Goal: Transaction & Acquisition: Purchase product/service

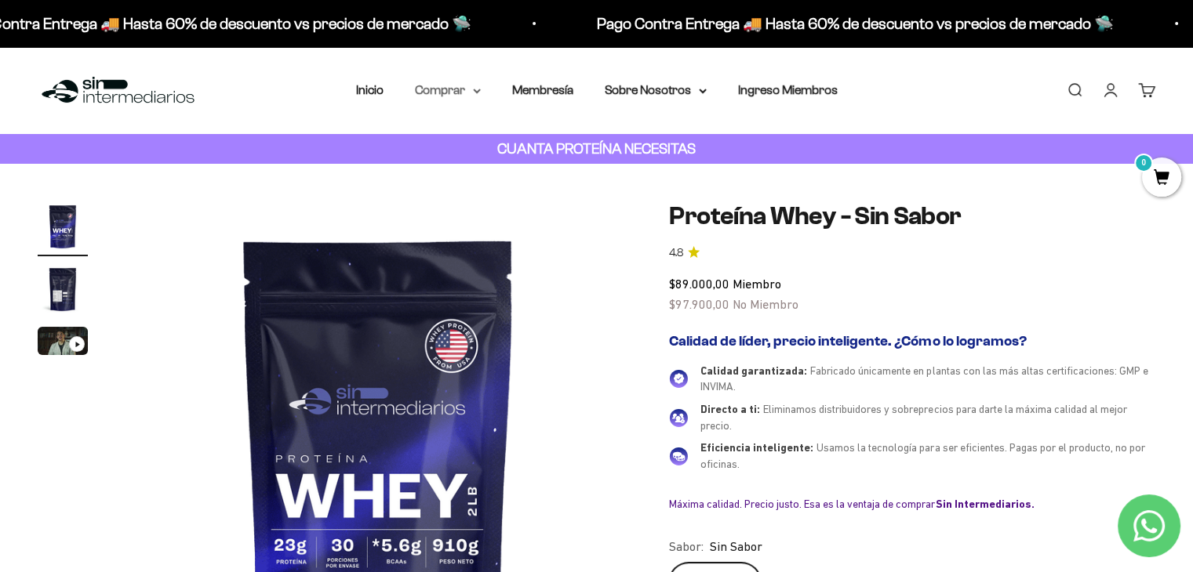
click at [455, 89] on summary "Comprar" at bounding box center [448, 90] width 66 height 20
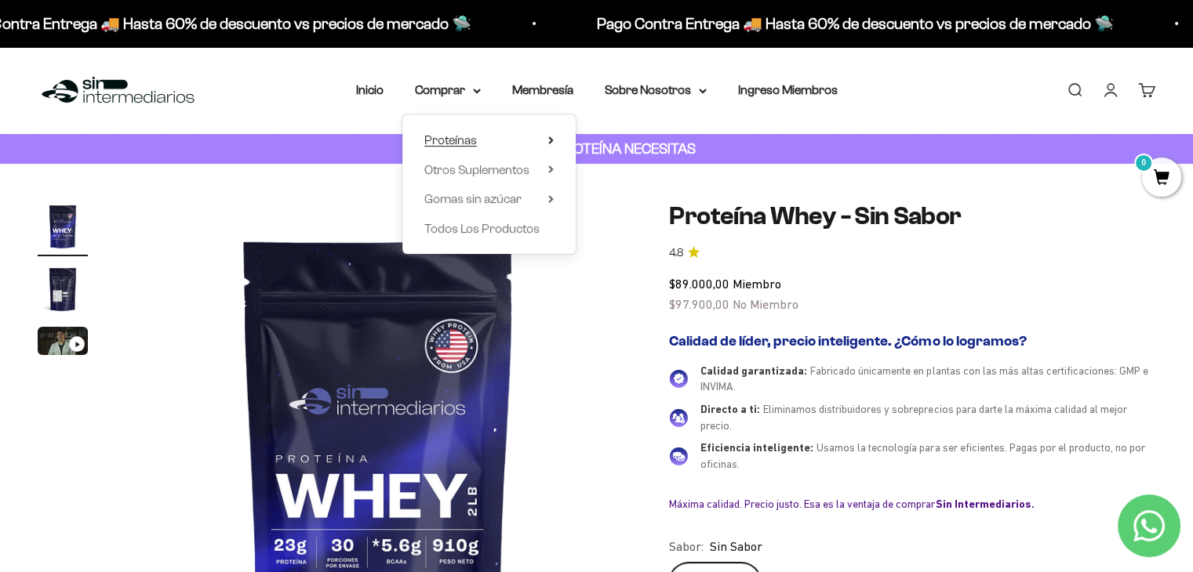
click at [461, 144] on span "Proteínas" at bounding box center [450, 139] width 53 height 13
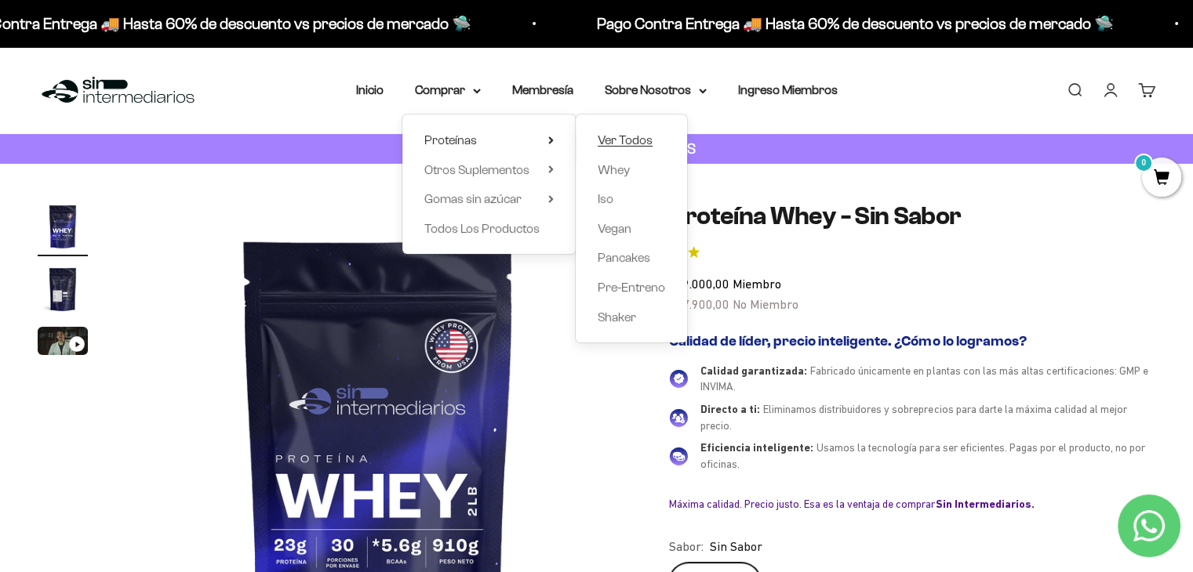
click at [600, 142] on span "Ver Todos" at bounding box center [624, 139] width 55 height 13
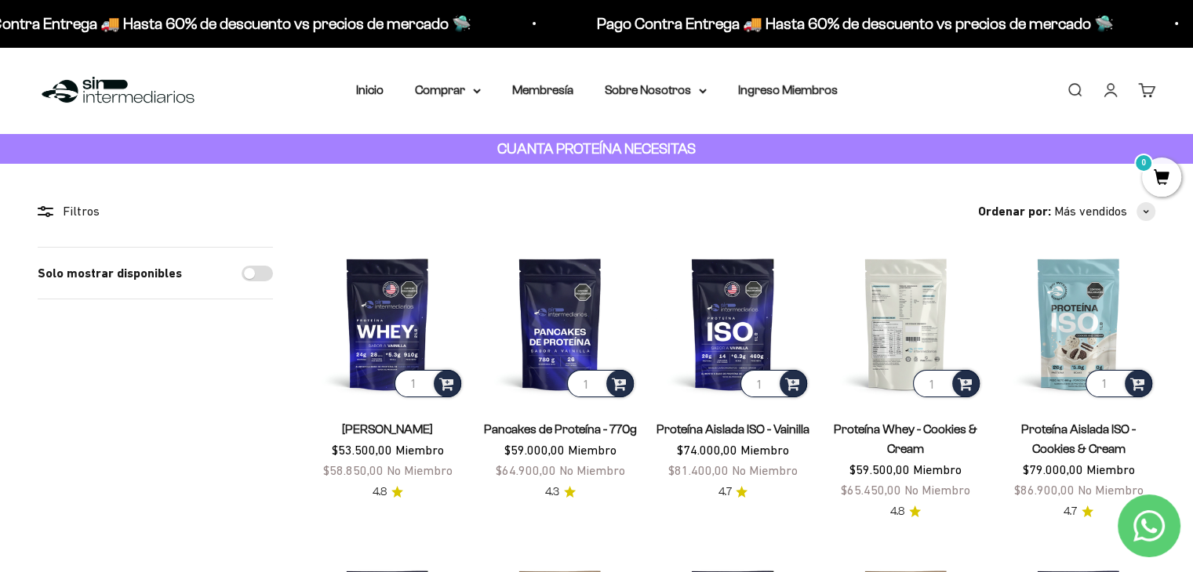
click at [913, 347] on img at bounding box center [906, 324] width 154 height 154
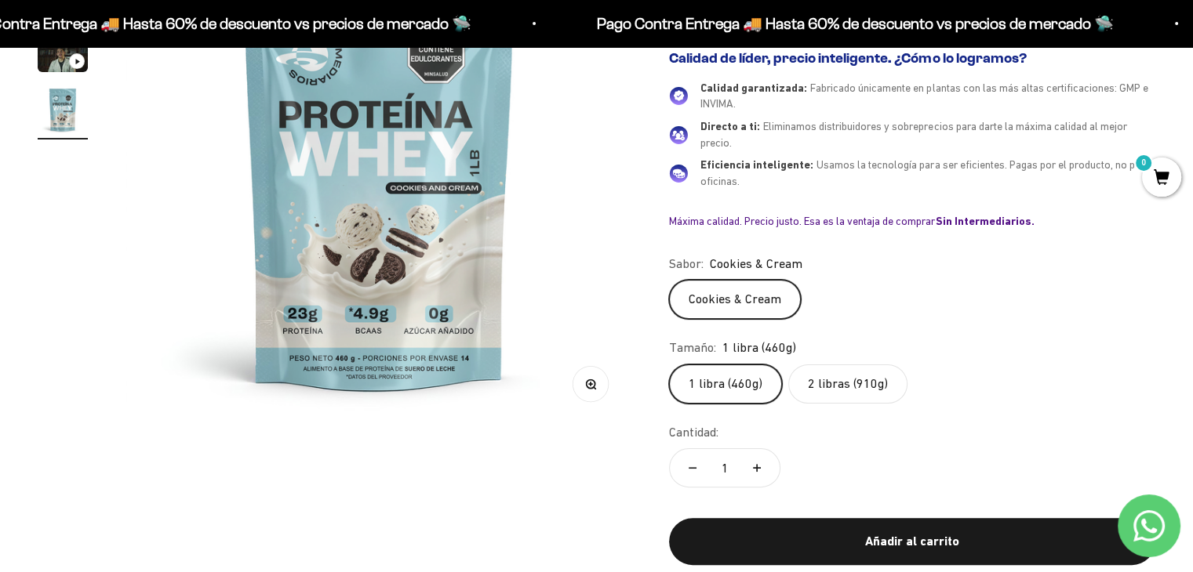
scroll to position [241, 0]
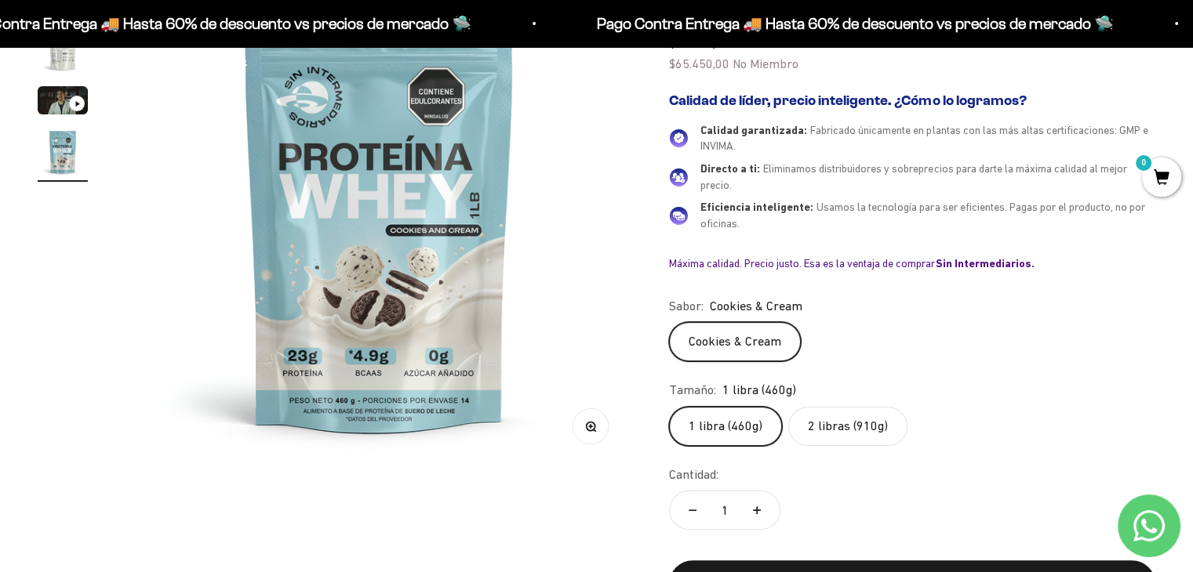
click at [815, 426] on label "2 libras (910g)" at bounding box center [847, 426] width 119 height 39
click at [669, 407] on input "2 libras (910g)" at bounding box center [668, 406] width 1 height 1
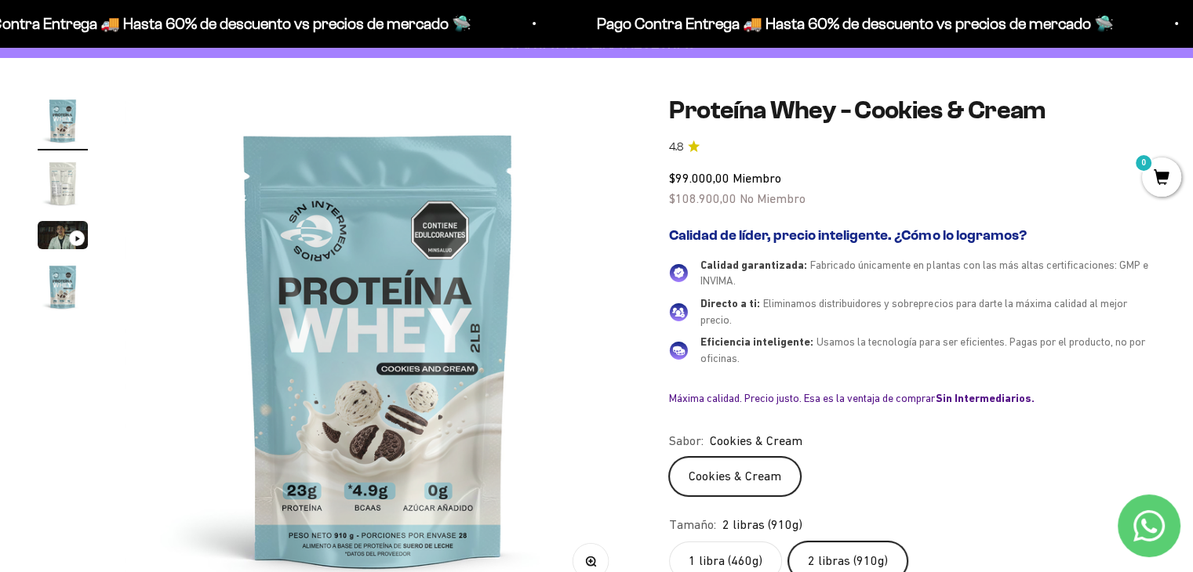
scroll to position [75, 0]
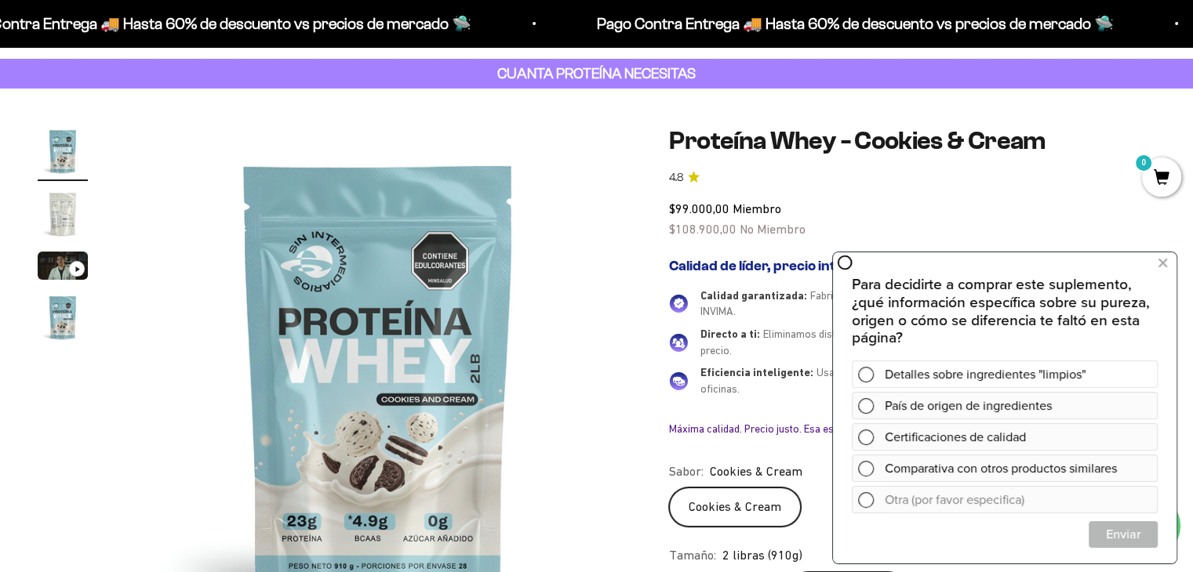
click at [870, 371] on span at bounding box center [866, 375] width 16 height 16
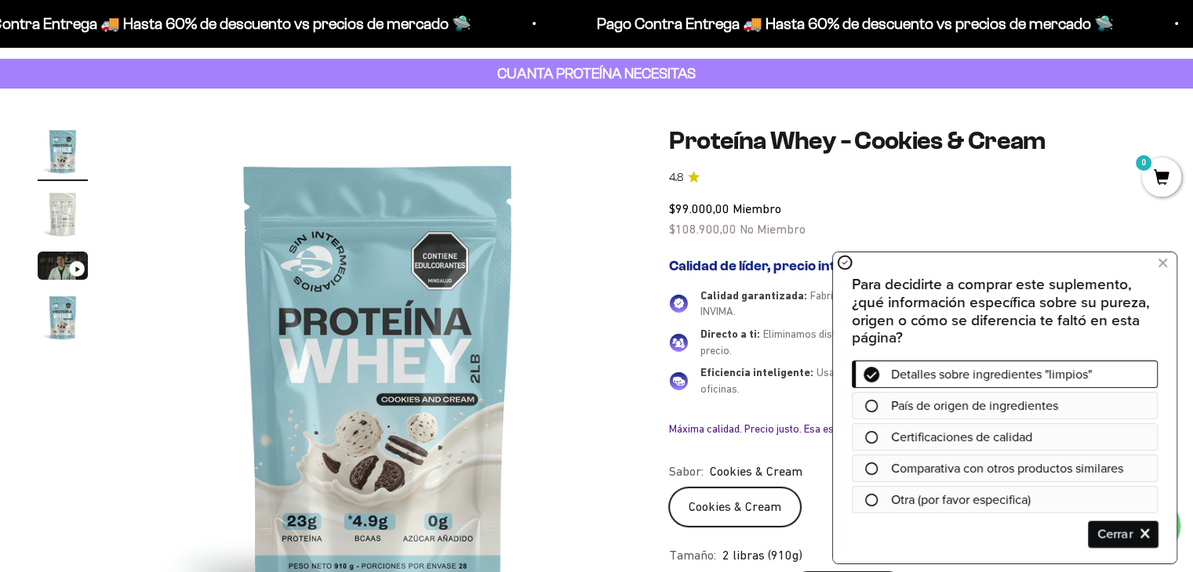
click at [1134, 535] on span "Cerrar" at bounding box center [1122, 534] width 67 height 27
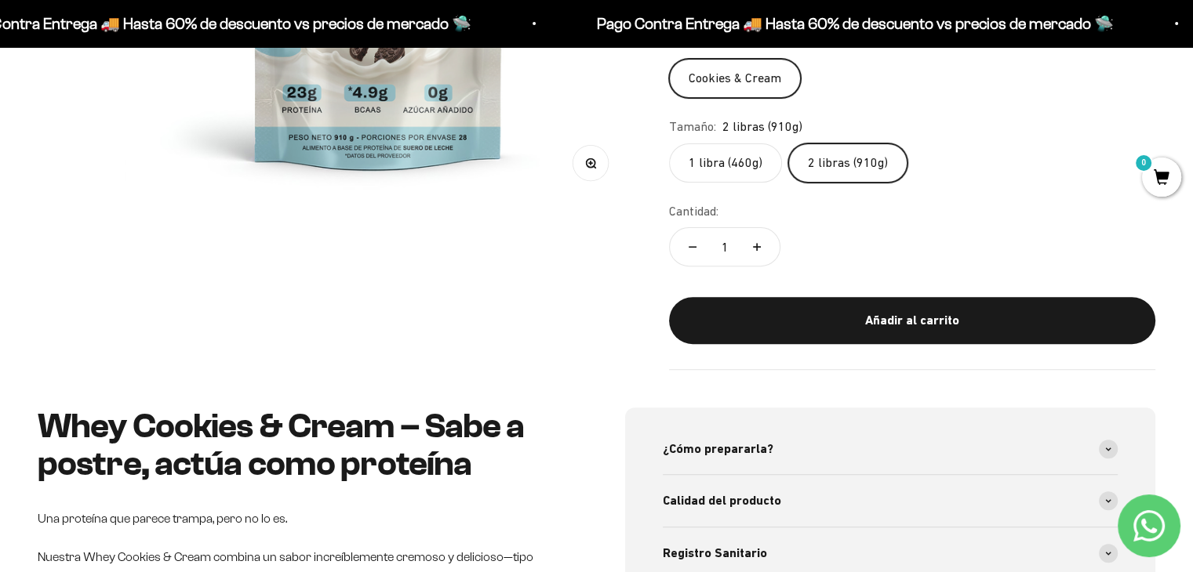
scroll to position [467, 0]
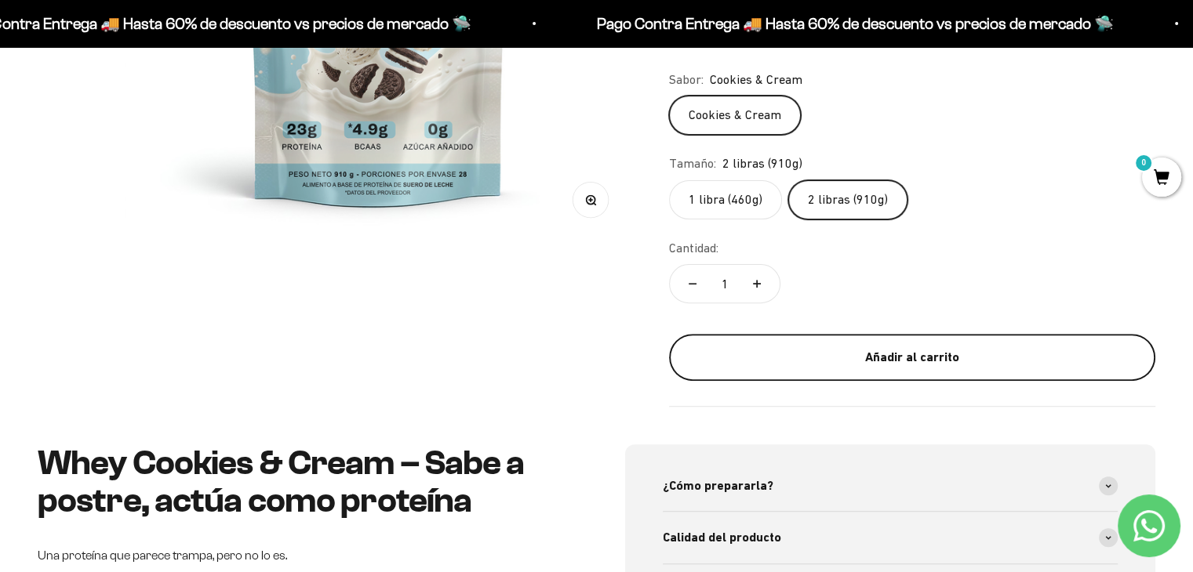
click at [883, 349] on div "Añadir al carrito" at bounding box center [911, 357] width 423 height 20
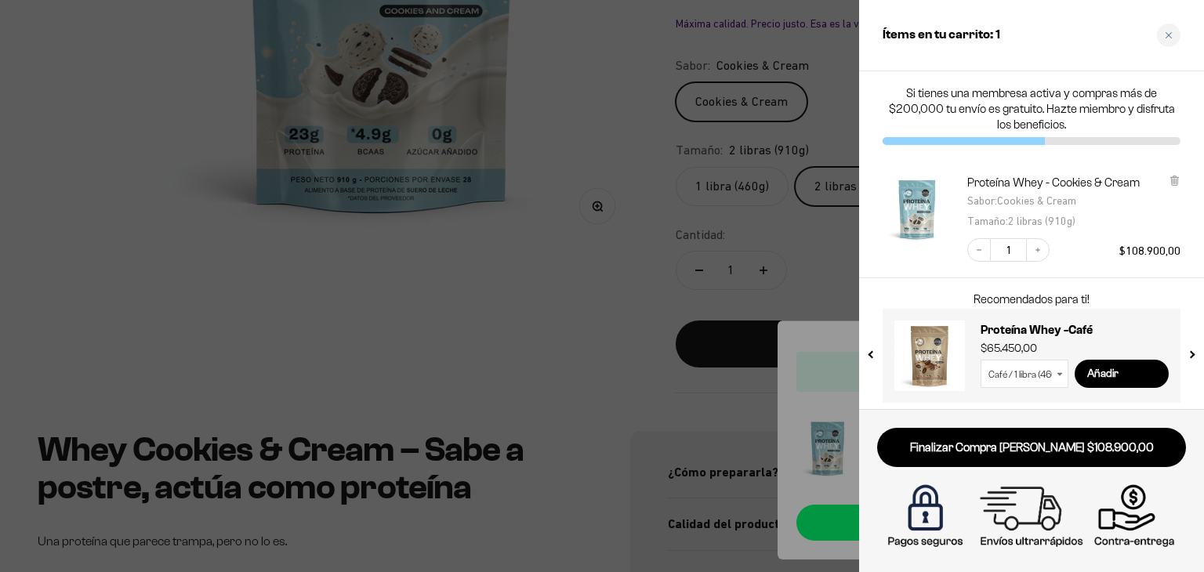
click at [533, 312] on div at bounding box center [602, 286] width 1204 height 572
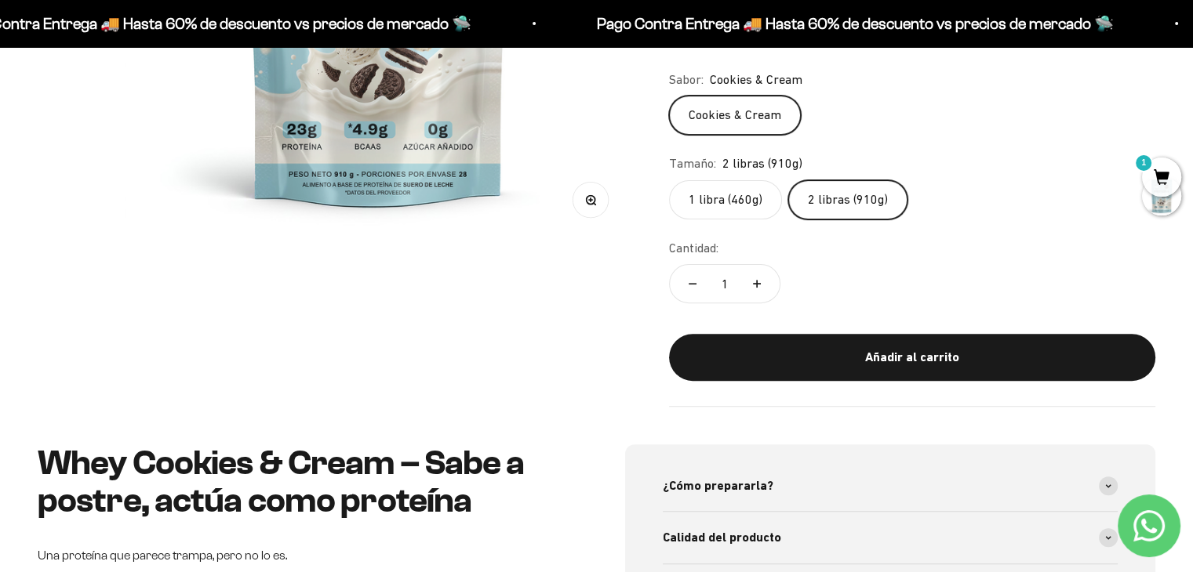
scroll to position [0, 0]
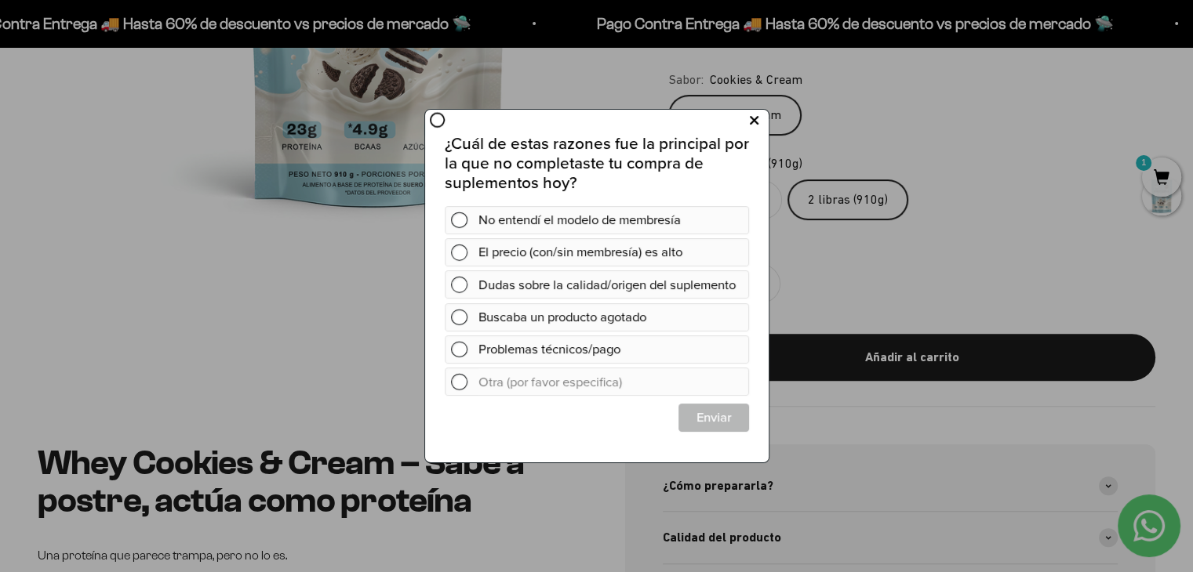
click at [757, 127] on icon at bounding box center [753, 121] width 9 height 21
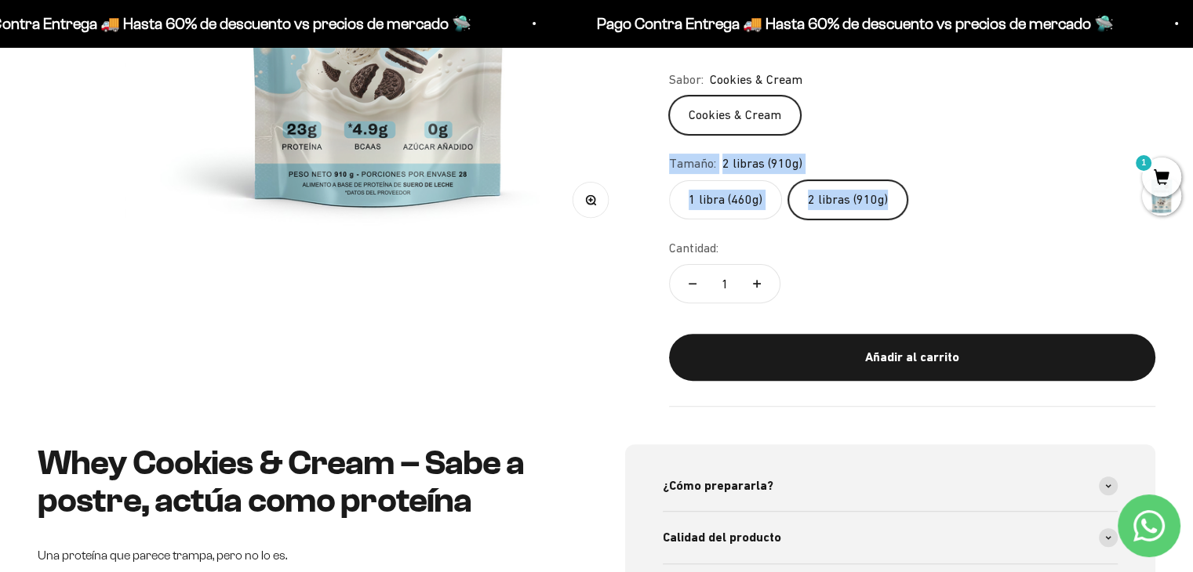
drag, startPoint x: 1187, startPoint y: 102, endPoint x: 1182, endPoint y: 205, distance: 102.9
click at [1182, 205] on div "Zoom Ir al artículo 1 Ir al artículo 2 Ir al artículo 3 Ir al artículo 4 Proteí…" at bounding box center [596, 71] width 1193 height 748
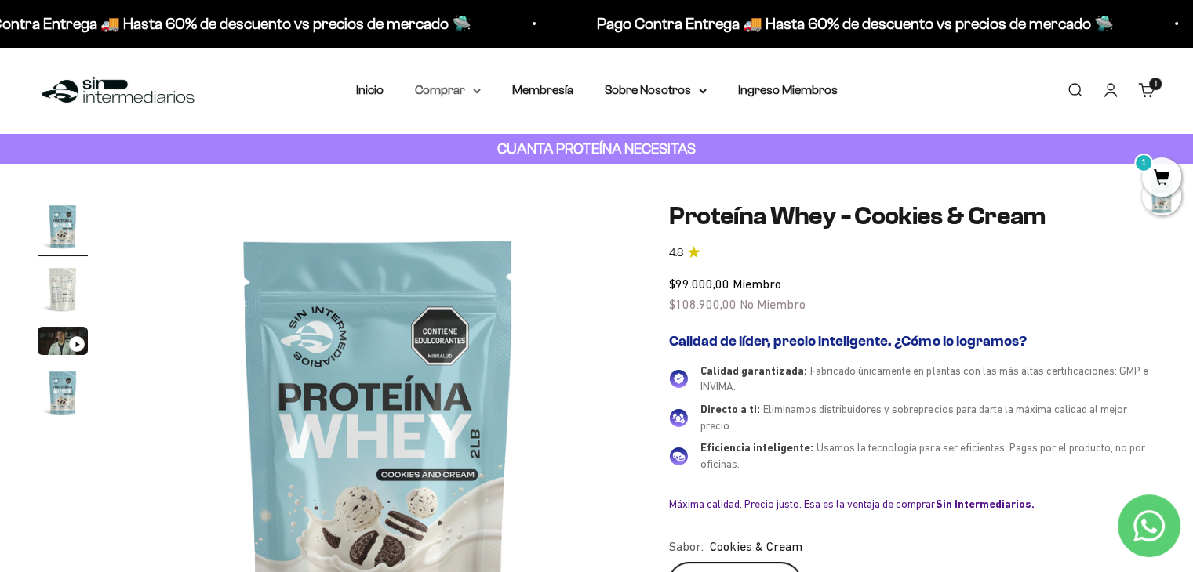
click at [470, 89] on summary "Comprar" at bounding box center [448, 90] width 66 height 20
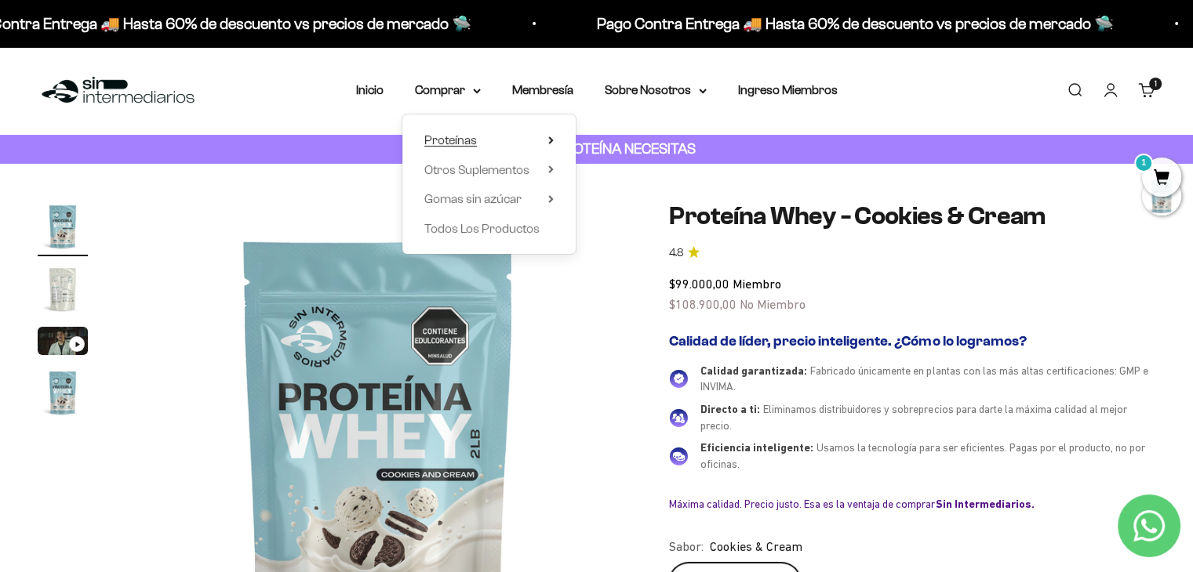
click at [466, 145] on span "Proteínas" at bounding box center [450, 139] width 53 height 13
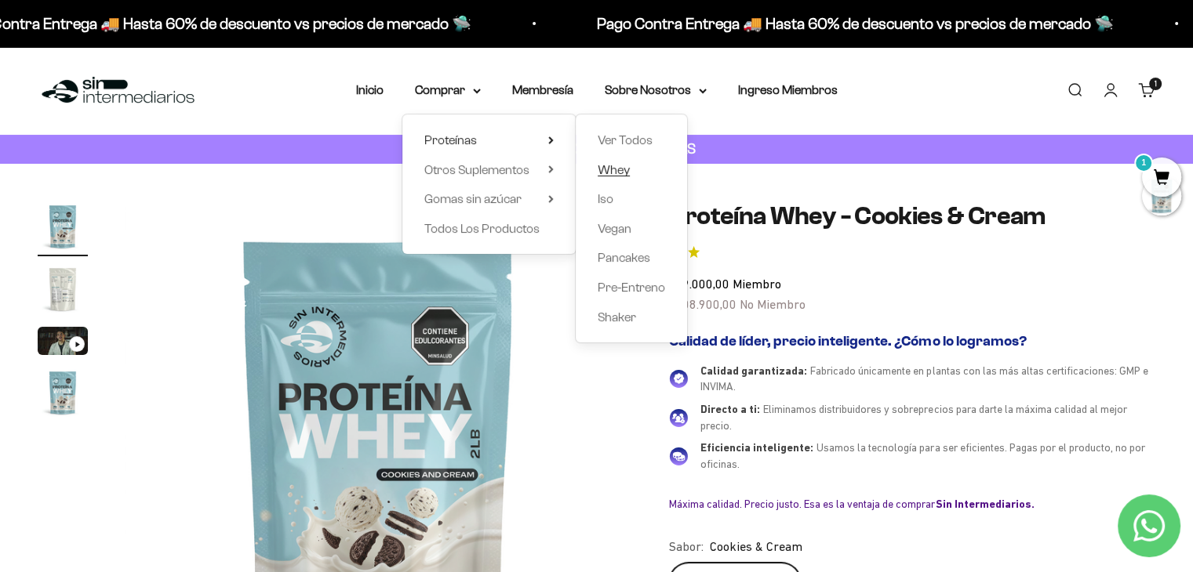
click at [634, 167] on link "Whey" at bounding box center [630, 170] width 67 height 20
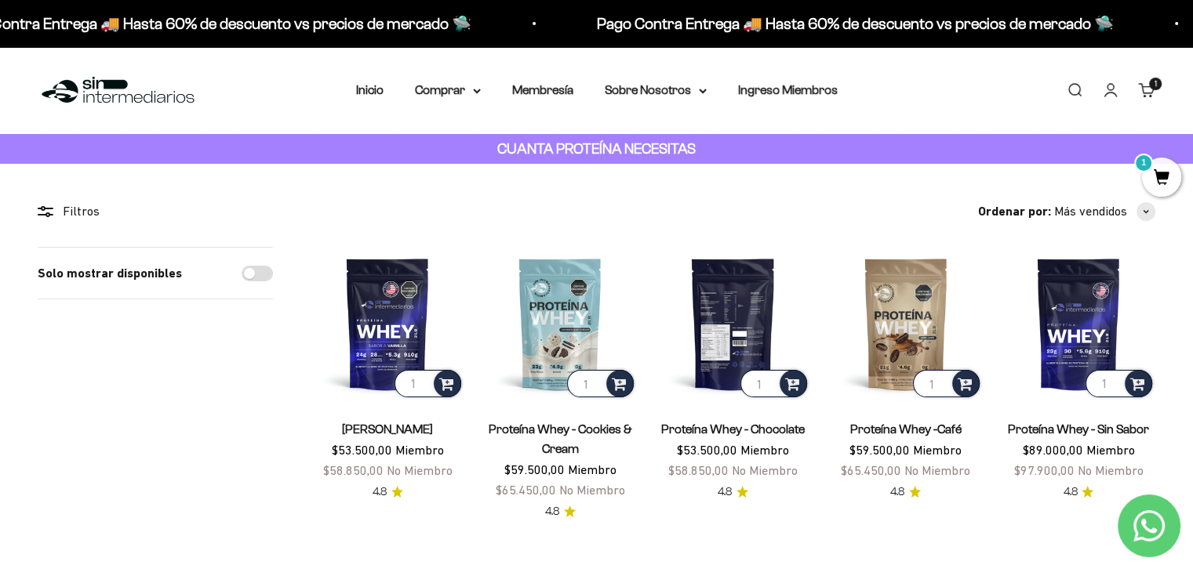
click at [752, 383] on input "1" at bounding box center [773, 383] width 67 height 27
click at [793, 387] on span at bounding box center [792, 383] width 15 height 18
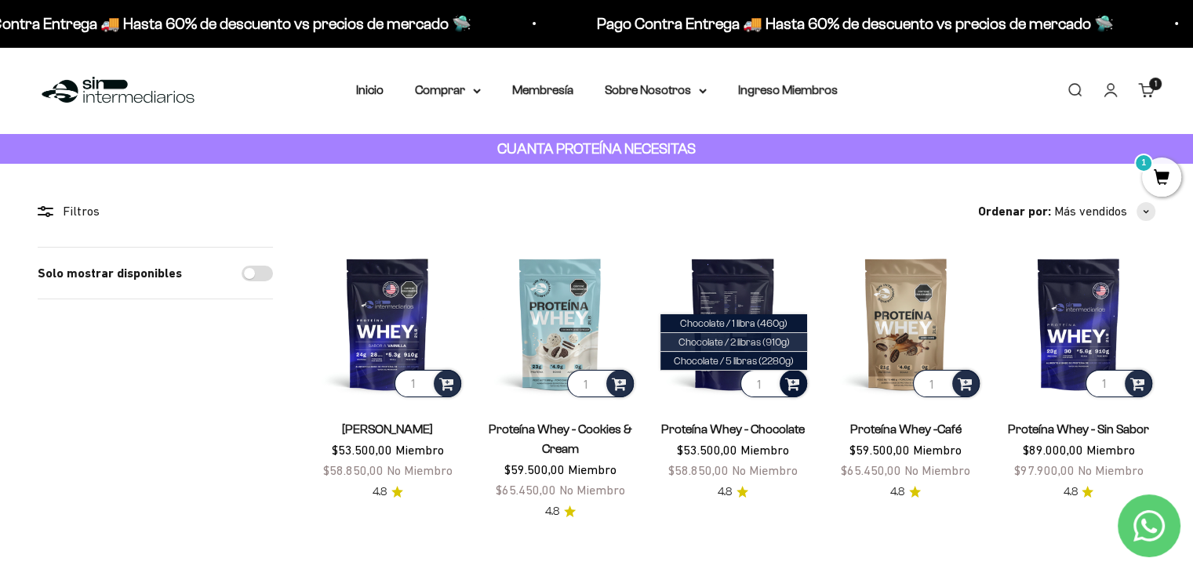
click at [775, 343] on span "Chocolate / 2 libras (910g)" at bounding box center [733, 342] width 111 height 12
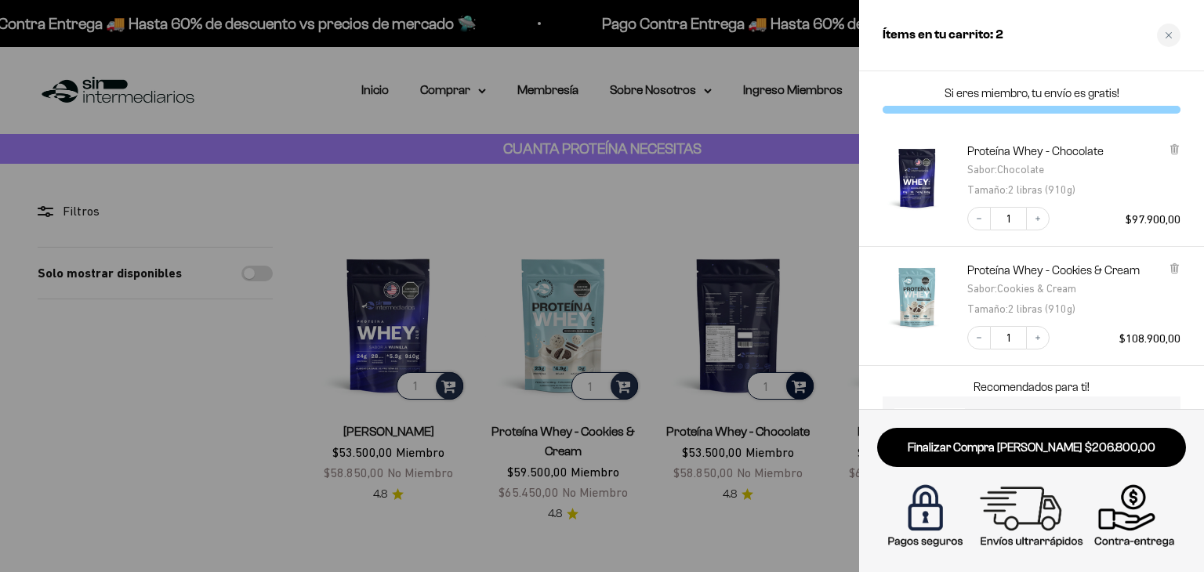
click at [688, 210] on div at bounding box center [602, 286] width 1204 height 572
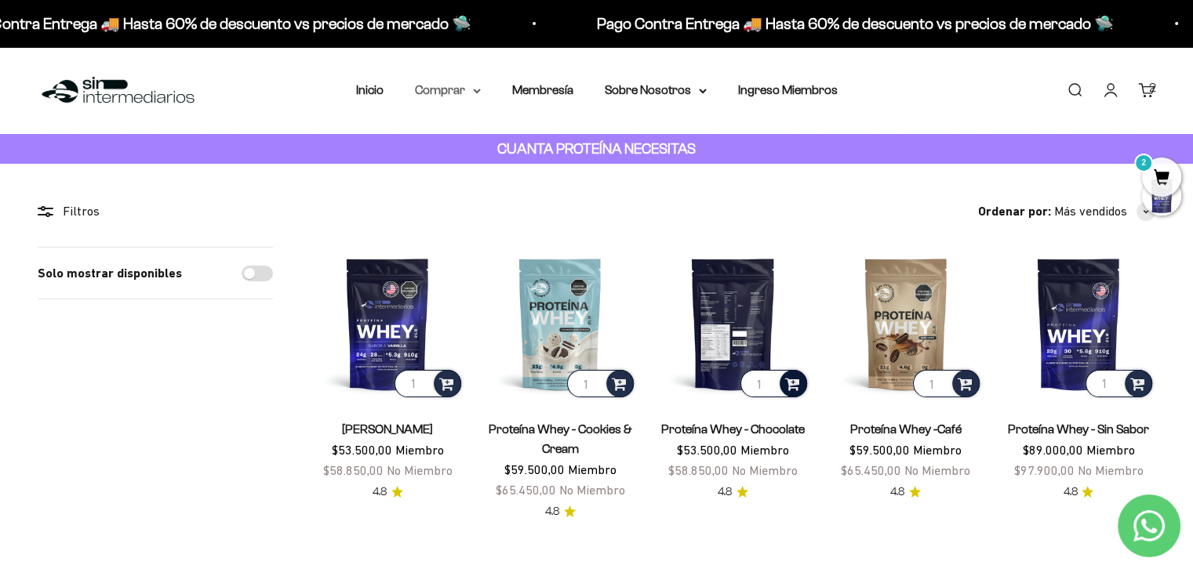
click at [454, 95] on summary "Comprar" at bounding box center [448, 90] width 66 height 20
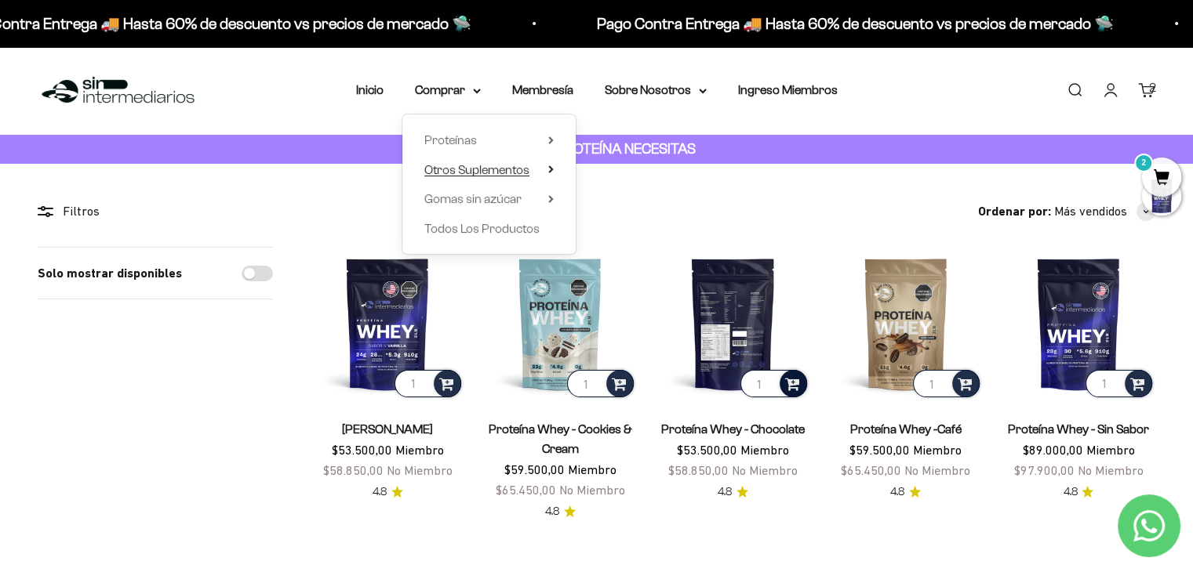
click at [551, 170] on icon at bounding box center [550, 169] width 3 height 6
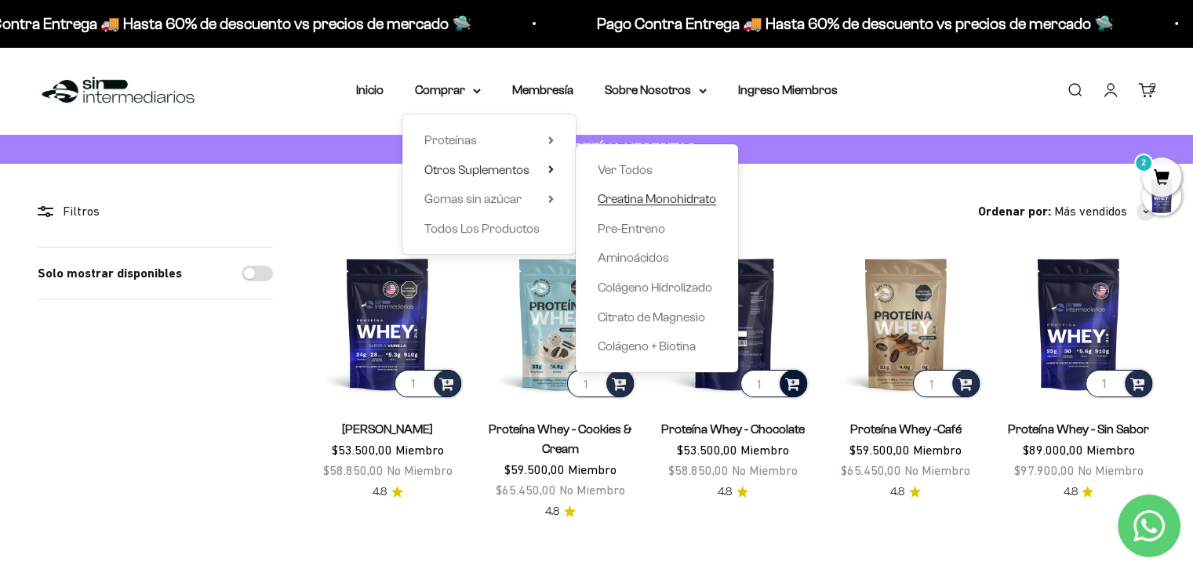
click at [643, 205] on span "Creatina Monohidrato" at bounding box center [656, 198] width 118 height 13
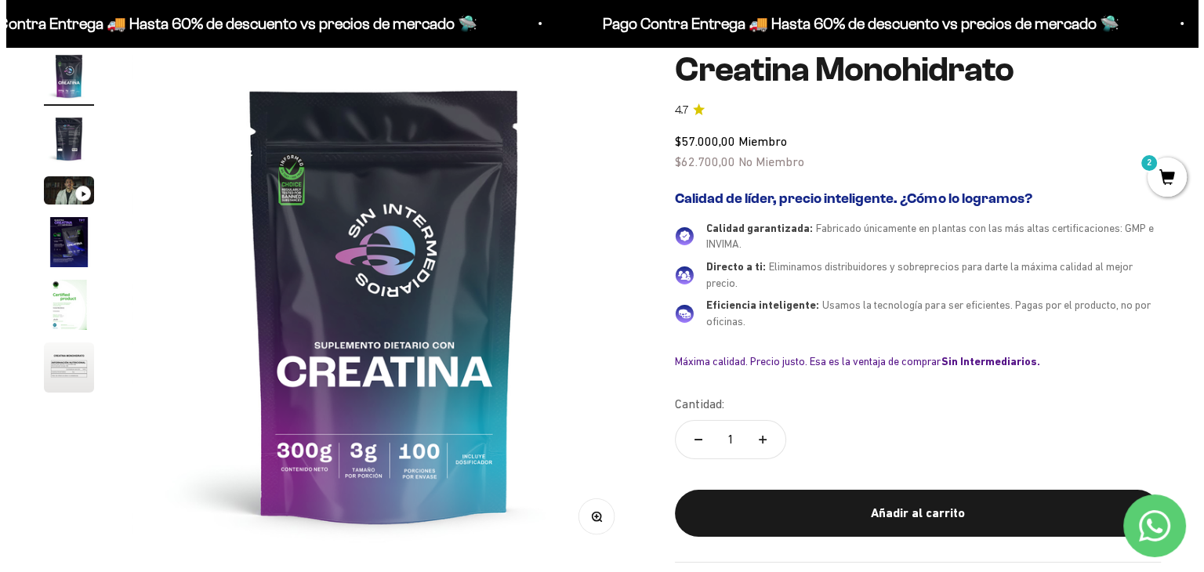
scroll to position [136, 0]
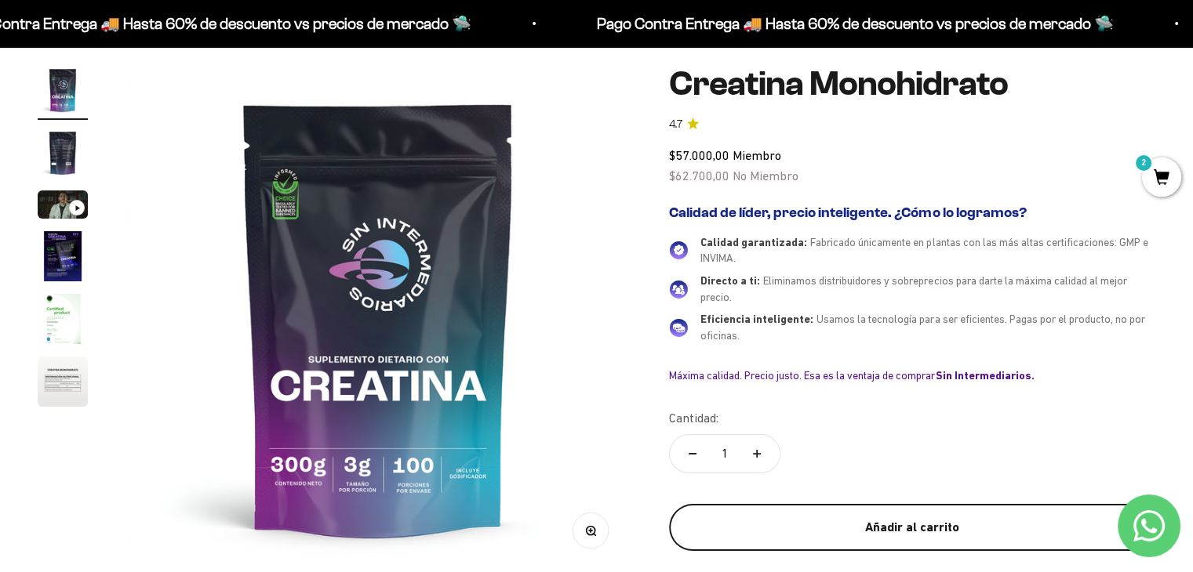
click at [850, 518] on div "Añadir al carrito" at bounding box center [911, 527] width 423 height 20
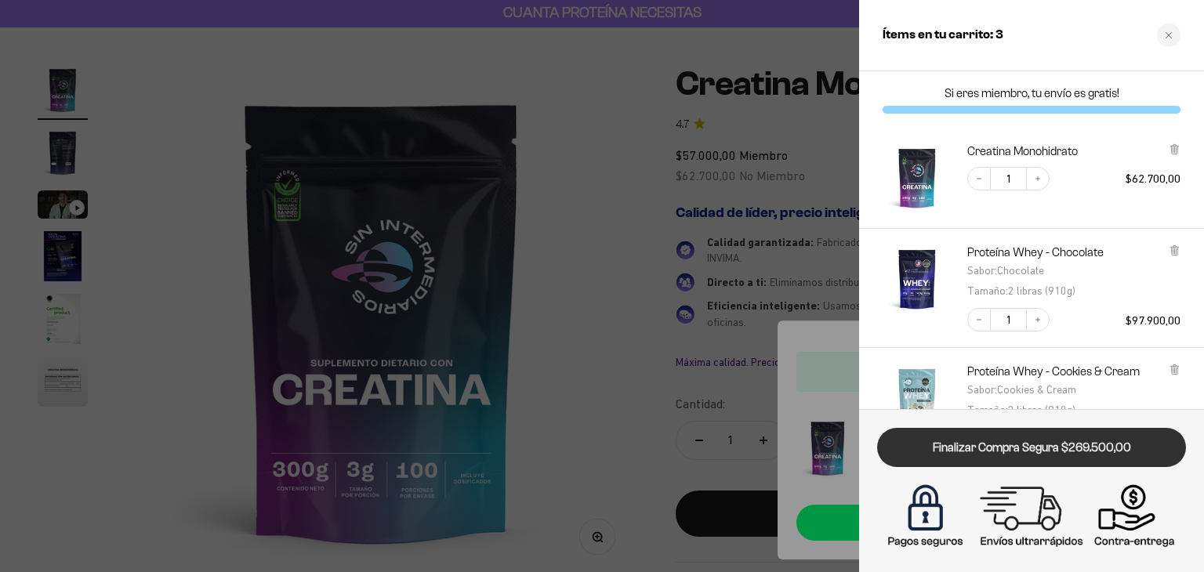
click at [1076, 441] on link "Finalizar Compra Segura $269.500,00" at bounding box center [1031, 448] width 309 height 40
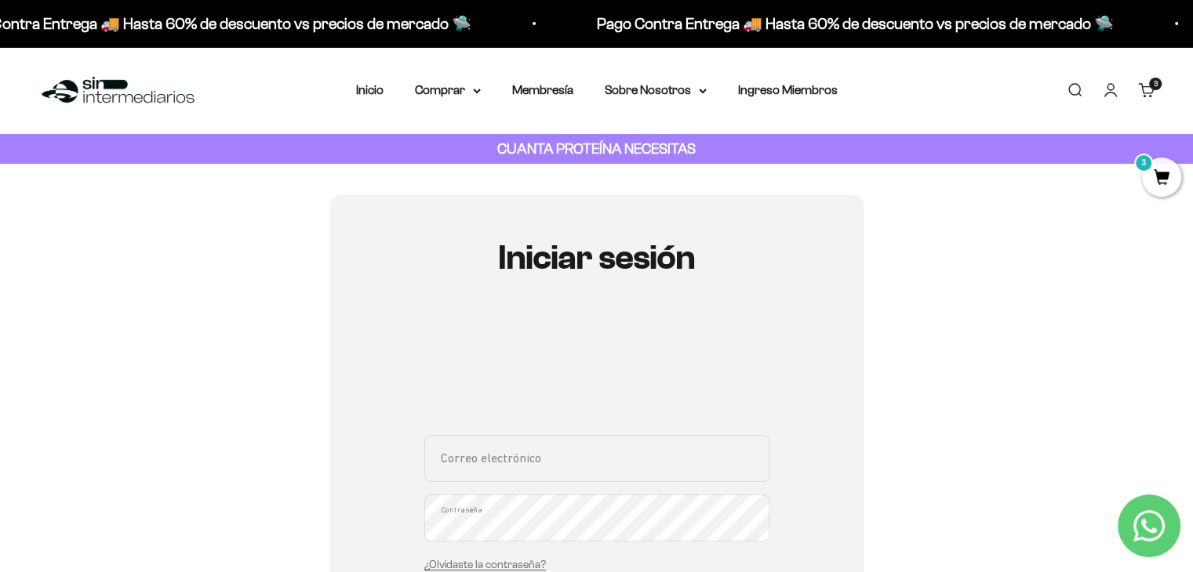
type input "[EMAIL_ADDRESS][DOMAIN_NAME]"
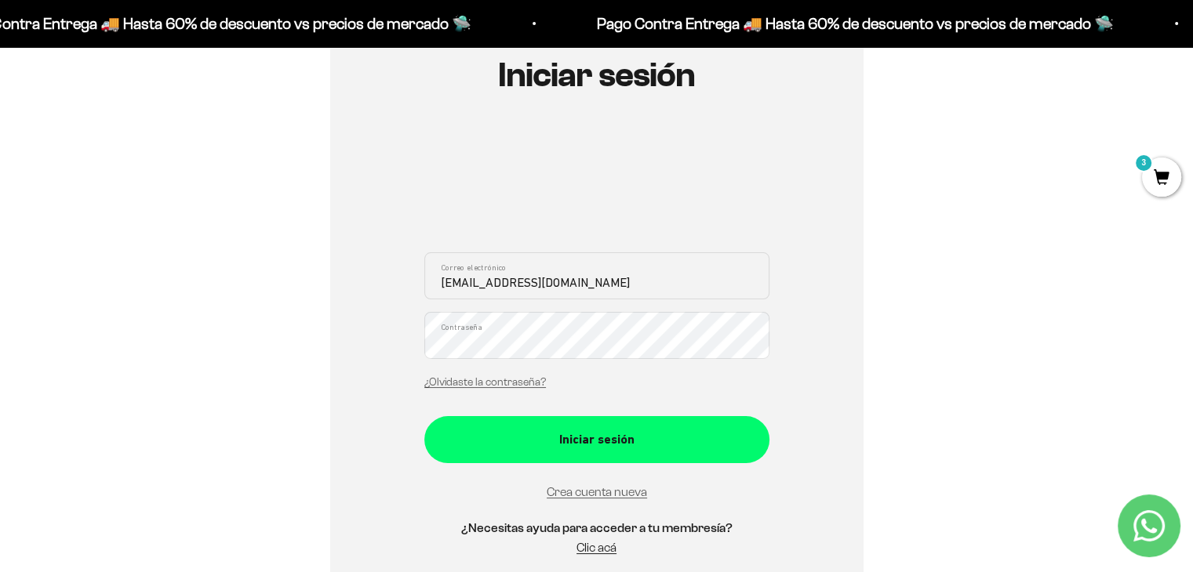
scroll to position [204, 0]
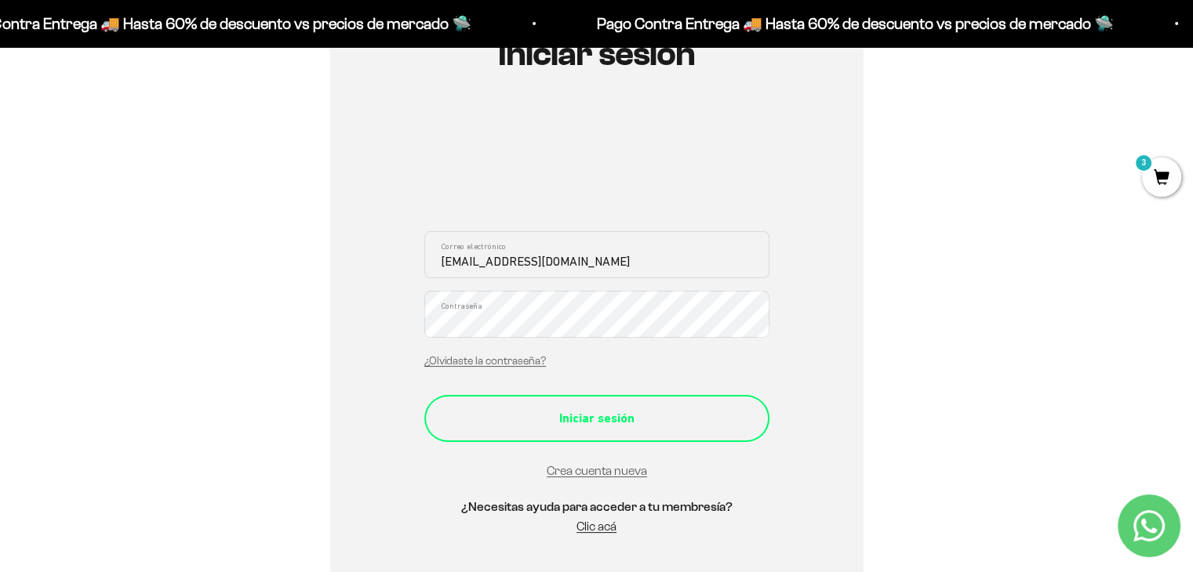
click at [600, 416] on div "Iniciar sesión" at bounding box center [597, 418] width 282 height 20
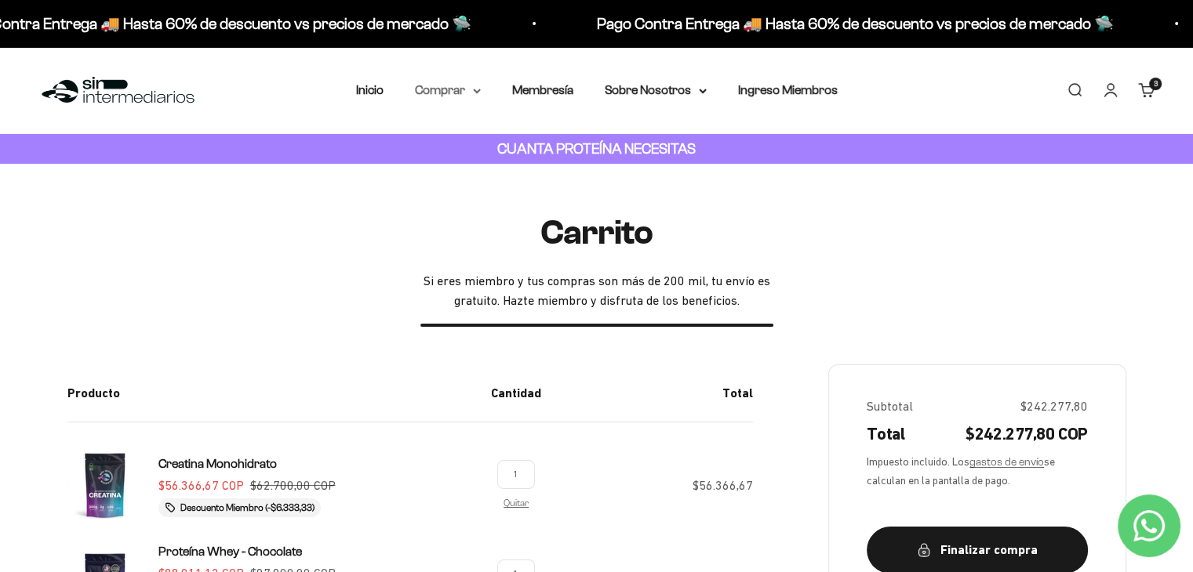
click at [466, 91] on summary "Comprar" at bounding box center [448, 90] width 66 height 20
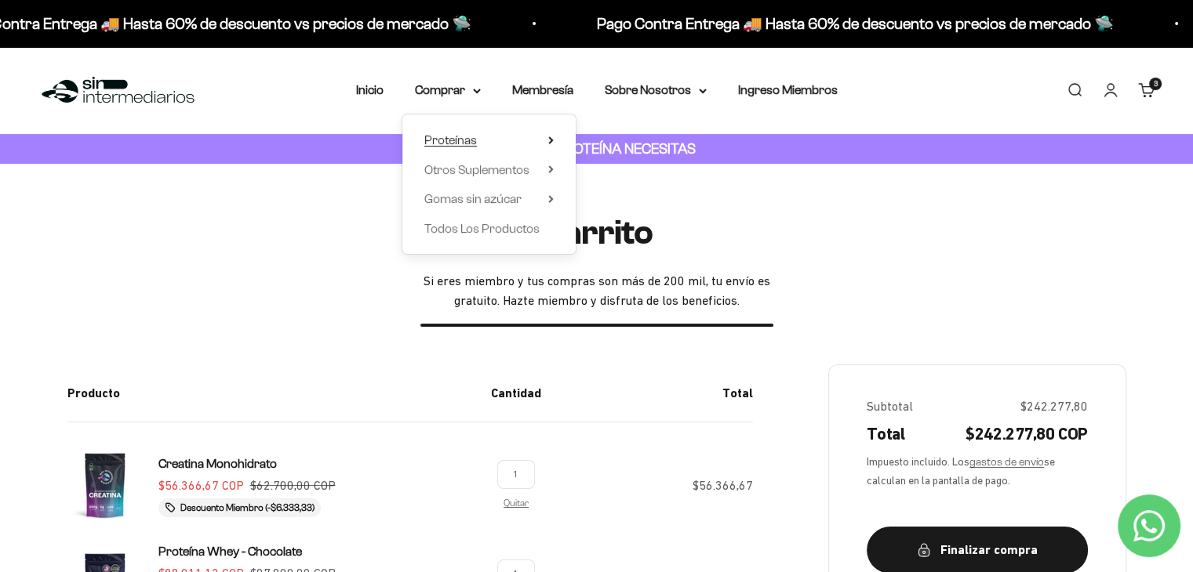
click at [545, 140] on summary "Proteínas" at bounding box center [488, 140] width 129 height 20
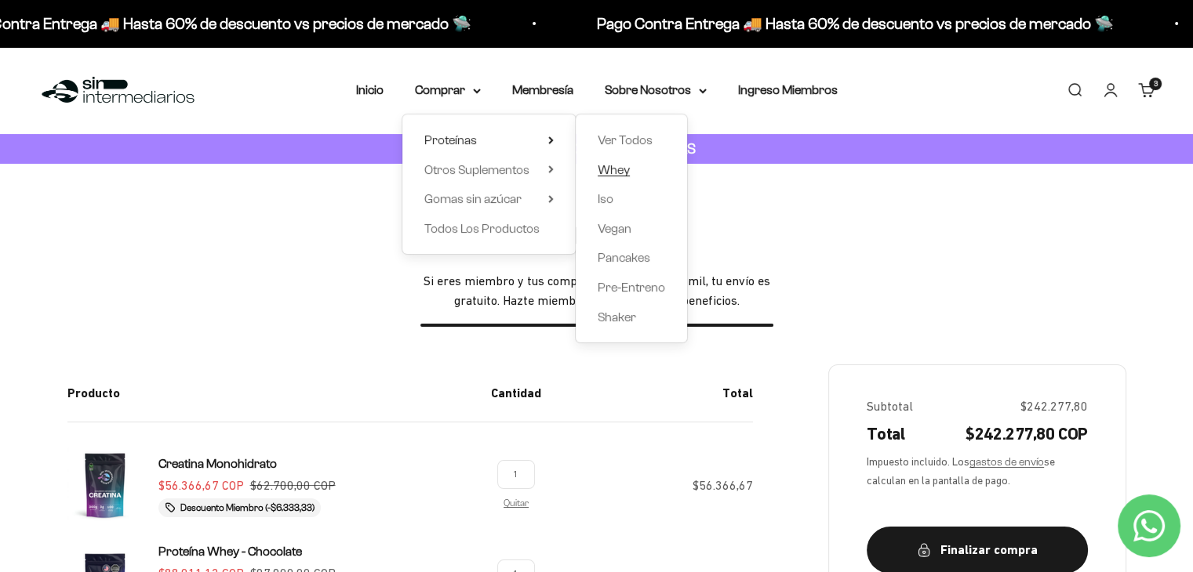
click at [636, 165] on link "Whey" at bounding box center [630, 170] width 67 height 20
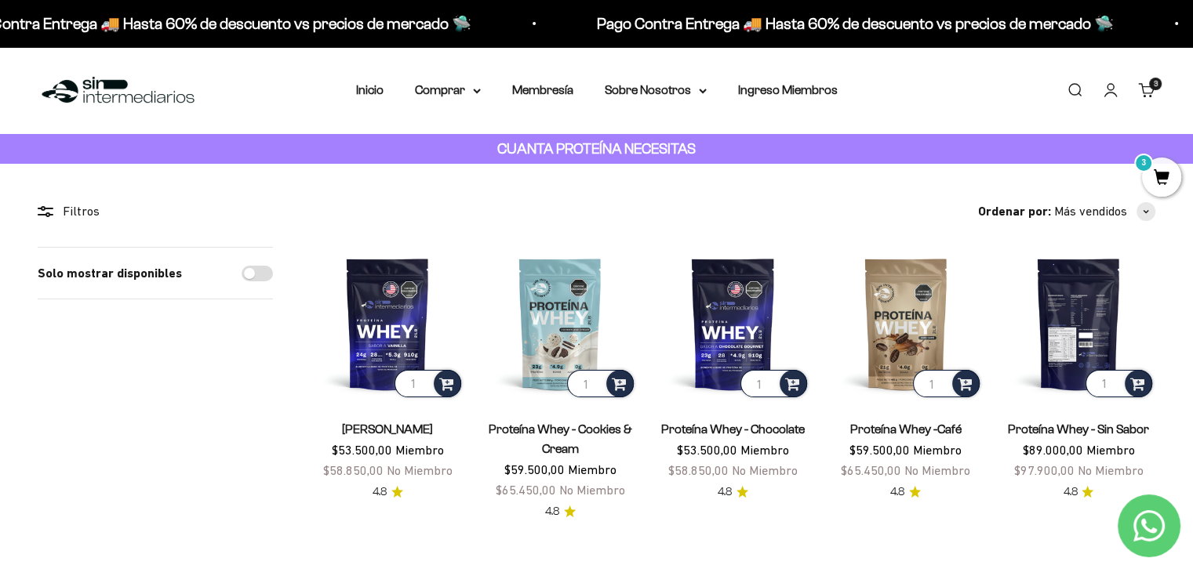
click at [1087, 326] on img at bounding box center [1078, 324] width 154 height 154
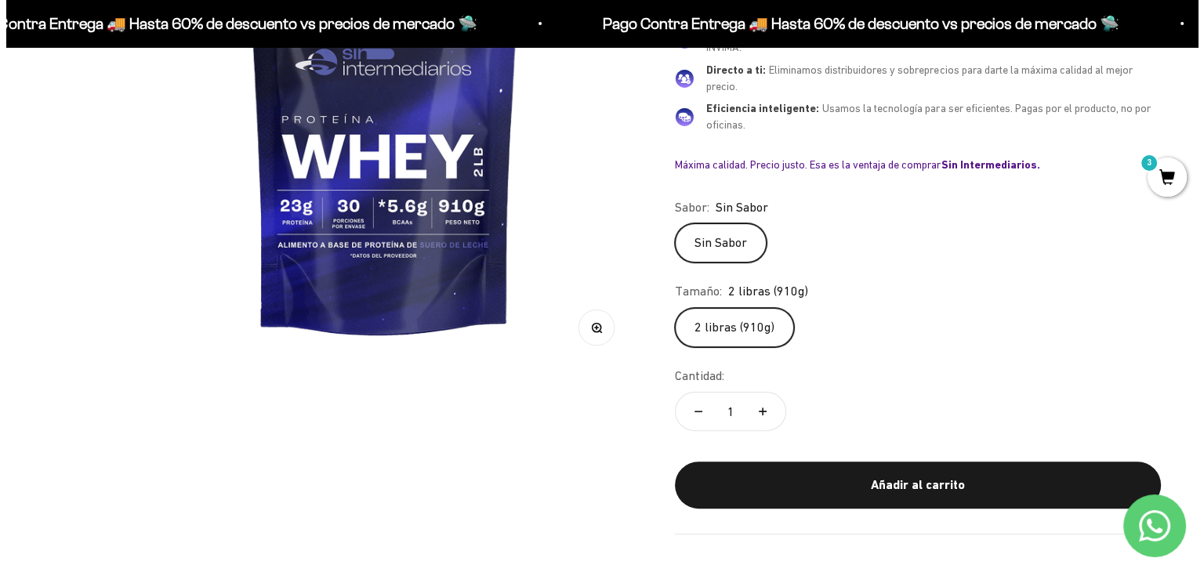
scroll to position [368, 0]
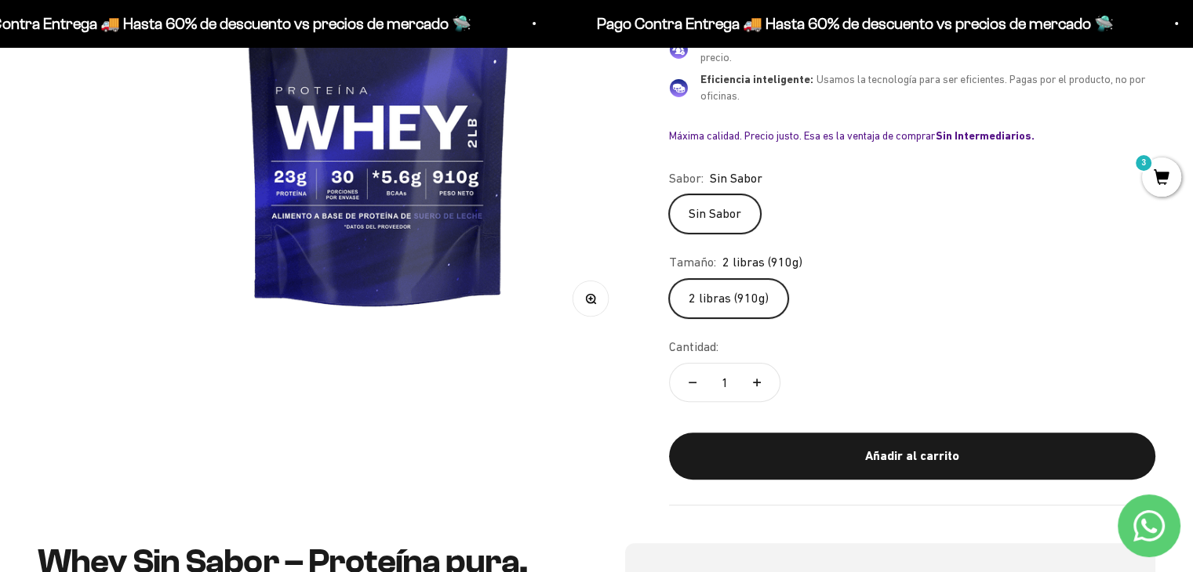
click at [741, 303] on label "2 libras (910g)" at bounding box center [728, 298] width 119 height 39
click at [669, 279] on input "2 libras (910g)" at bounding box center [668, 278] width 1 height 1
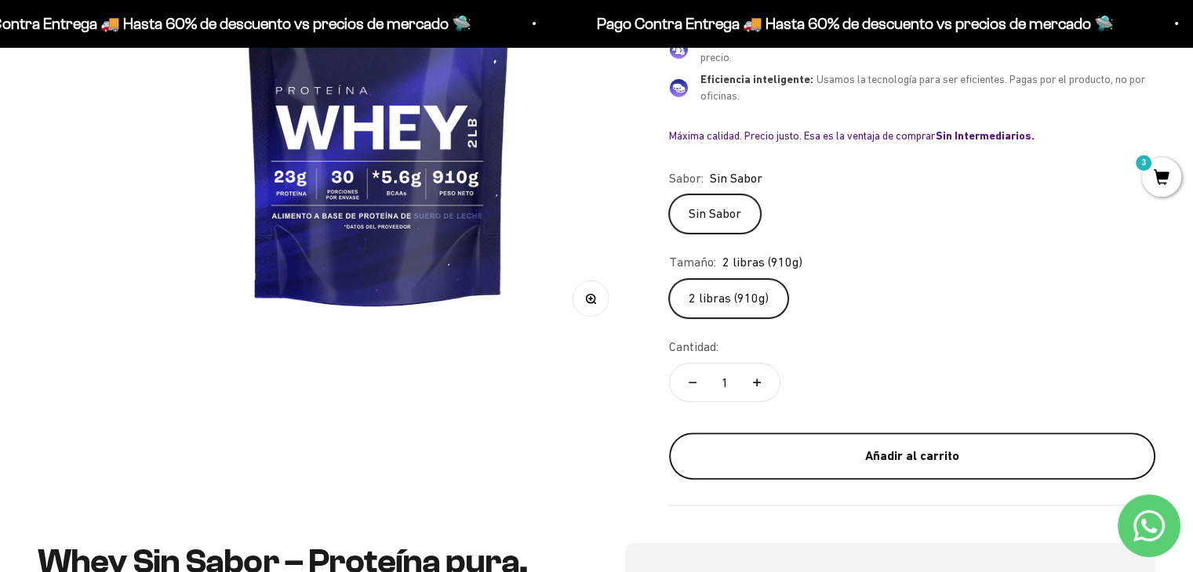
click at [835, 464] on div "Añadir al carrito" at bounding box center [911, 456] width 423 height 20
